Goal: Task Accomplishment & Management: Manage account settings

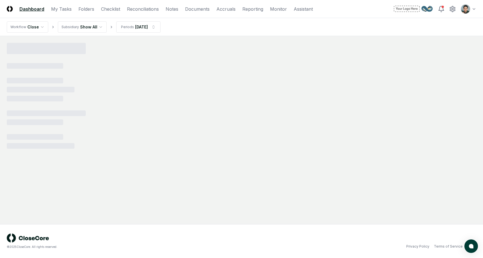
click at [475, 8] on html "CloseCore Dashboard My Tasks Folders Checklist Reconciliations Notes Documents …" at bounding box center [241, 129] width 483 height 258
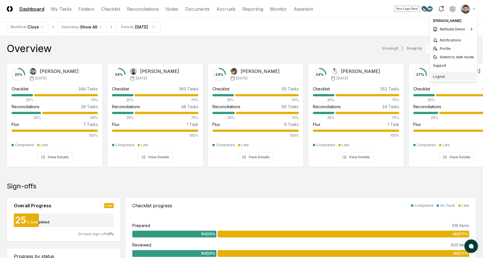
click at [455, 76] on div "Logout" at bounding box center [453, 77] width 45 height 8
